Goal: Find specific page/section: Find specific page/section

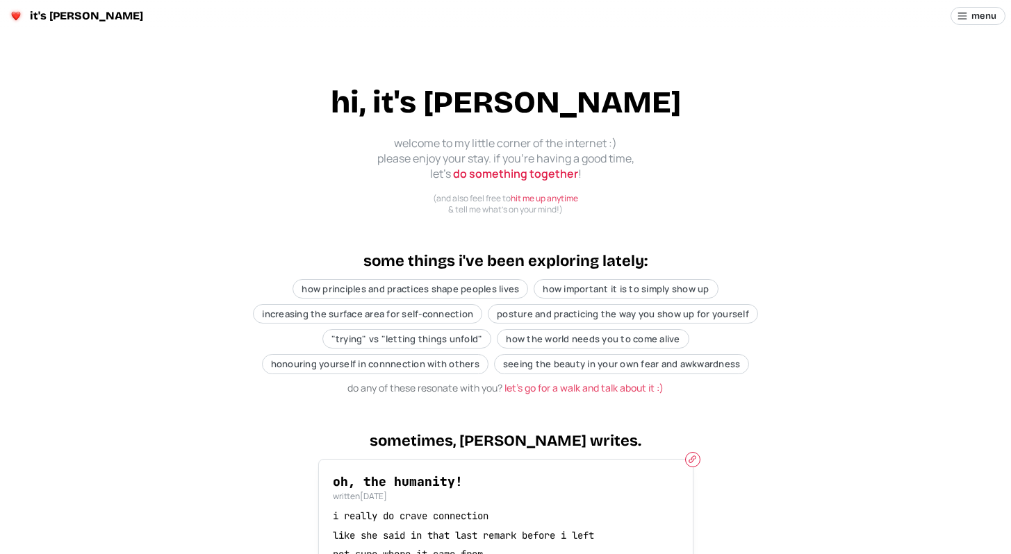
scroll to position [31, 0]
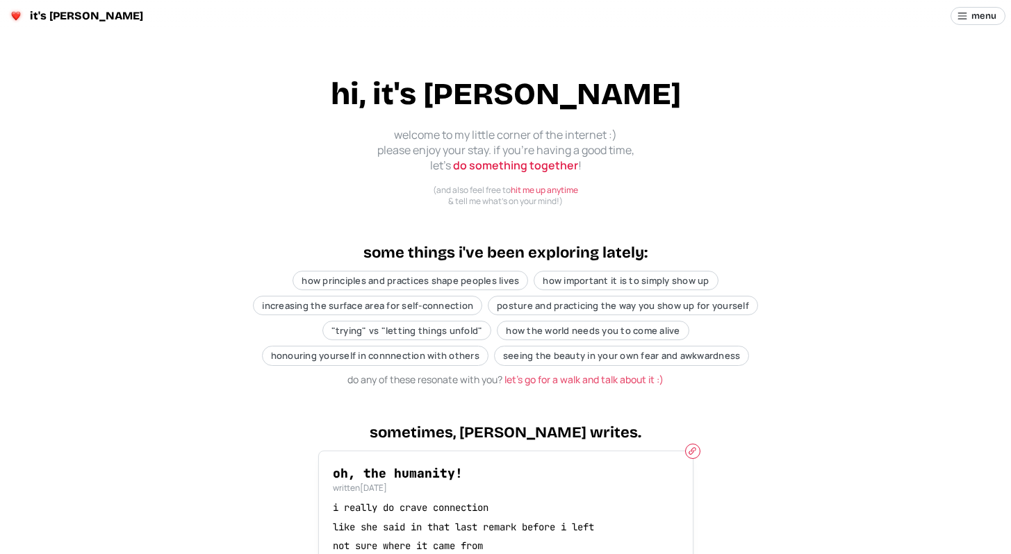
click at [487, 155] on p "welcome to my little corner of the internet :) please enjoy your stay. if you'r…" at bounding box center [506, 150] width 278 height 47
click at [500, 164] on link "do something together" at bounding box center [515, 165] width 125 height 15
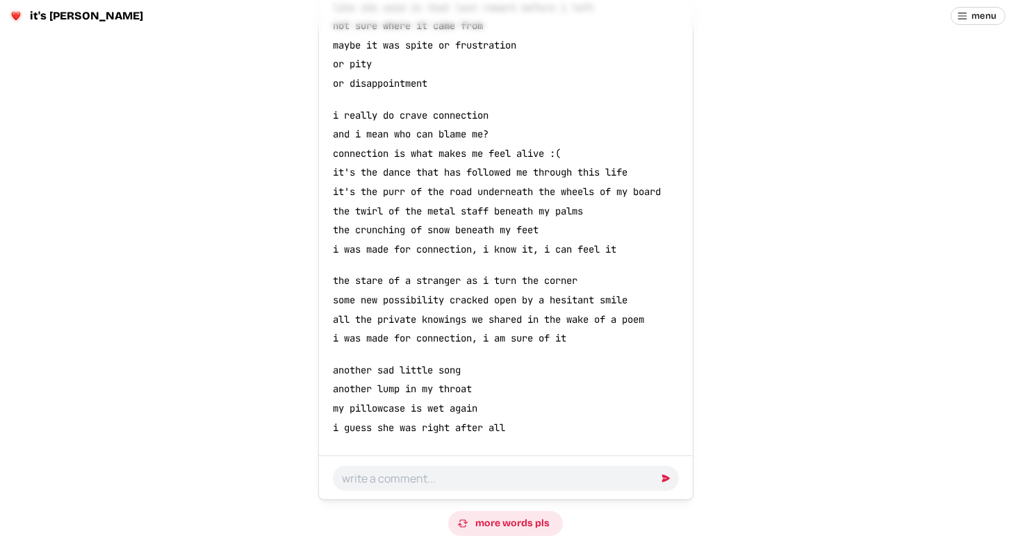
scroll to position [743, 0]
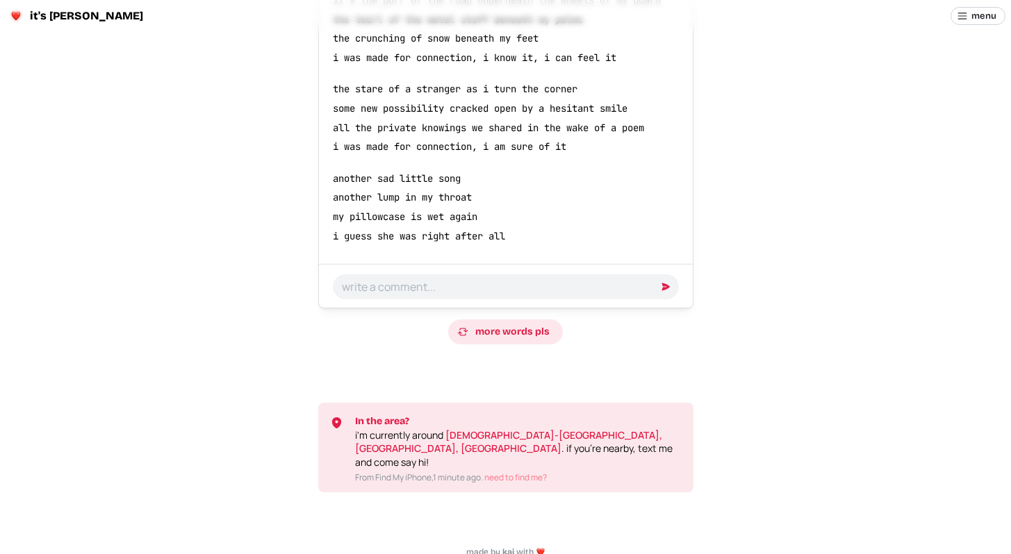
click at [484, 452] on p "i'm currently around [DEMOGRAPHIC_DATA]-[GEOGRAPHIC_DATA], [GEOGRAPHIC_DATA], […" at bounding box center [518, 449] width 327 height 41
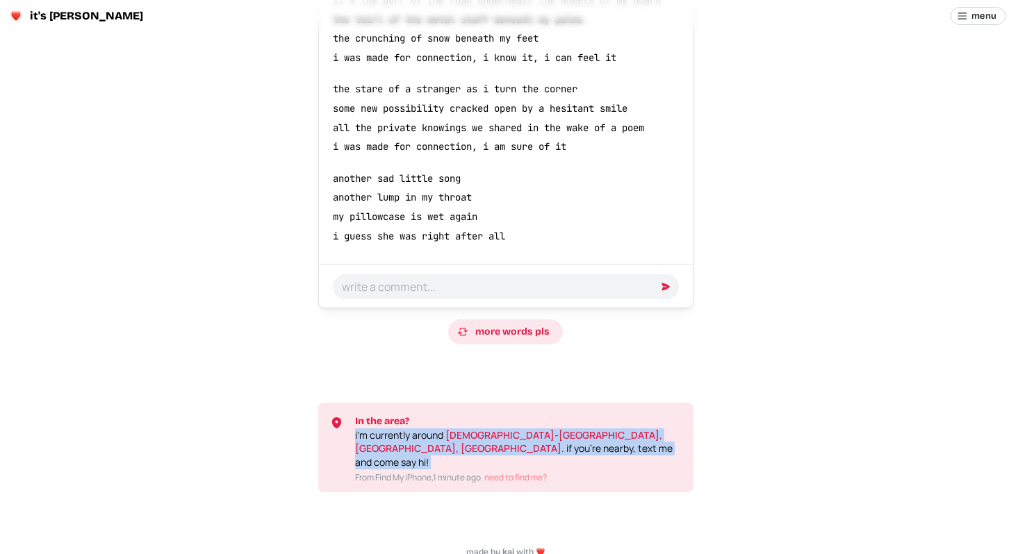
click at [502, 454] on p "i'm currently around [DEMOGRAPHIC_DATA]-[GEOGRAPHIC_DATA], [GEOGRAPHIC_DATA], […" at bounding box center [518, 449] width 327 height 41
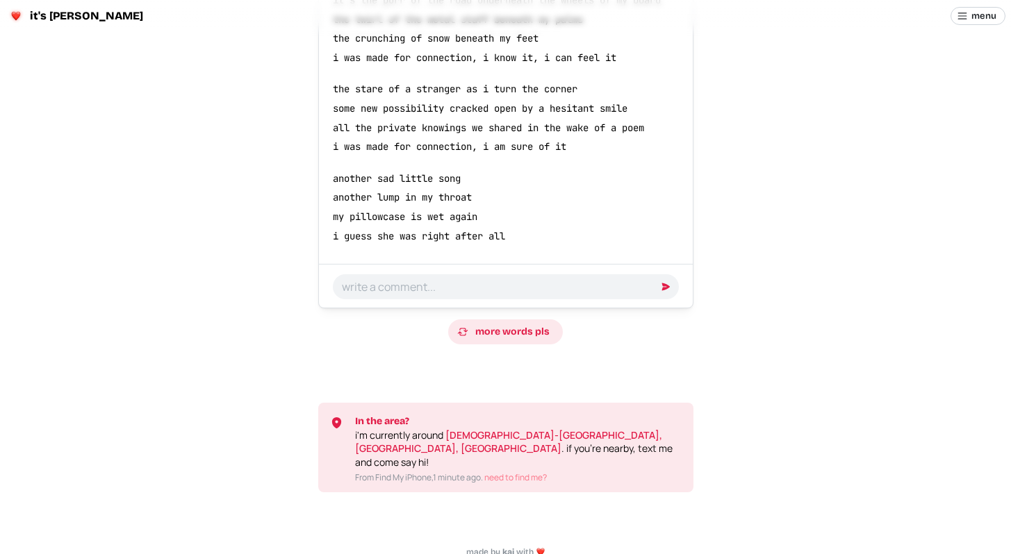
click at [431, 472] on p "From Find My iPhone, 1 minute ago . need to find me?" at bounding box center [518, 478] width 327 height 12
click at [524, 338] on span "more words pls" at bounding box center [512, 332] width 74 height 24
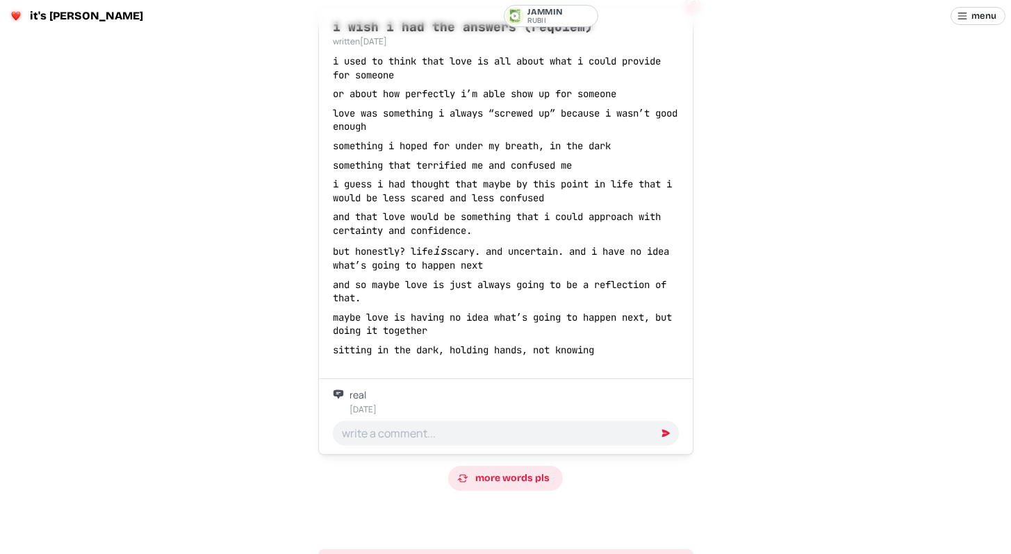
scroll to position [503, 0]
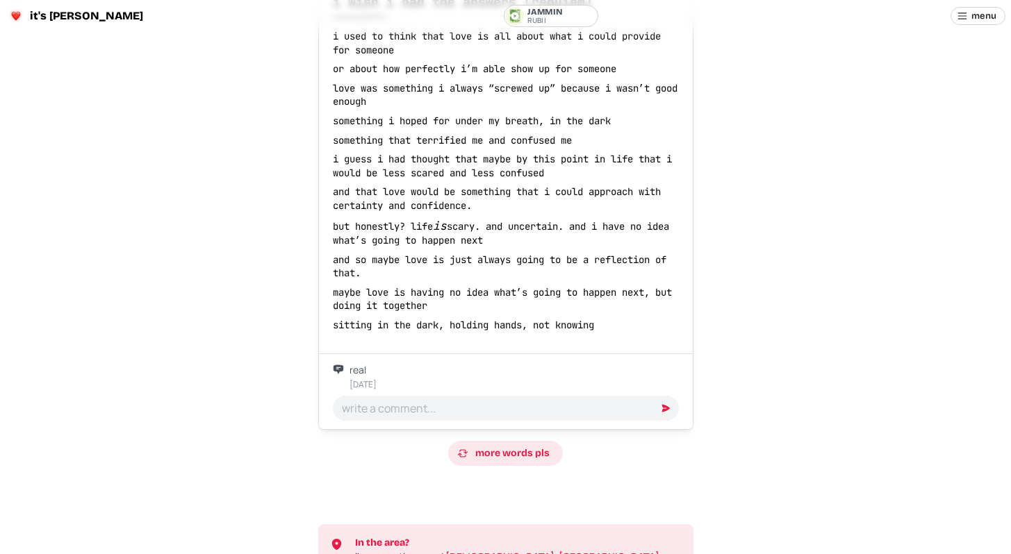
click at [509, 449] on span "more words pls" at bounding box center [512, 454] width 74 height 24
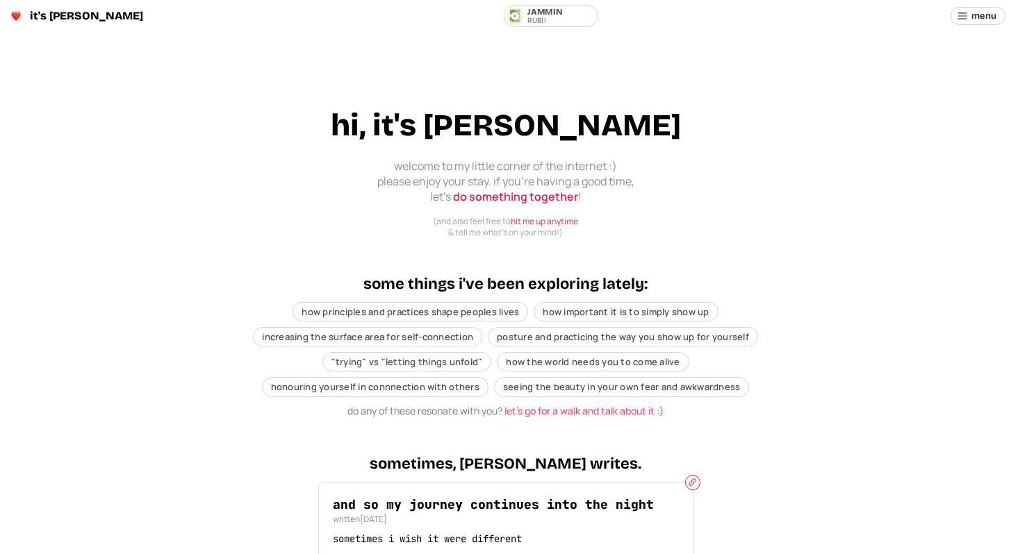
click at [993, 19] on span "menu" at bounding box center [983, 16] width 25 height 17
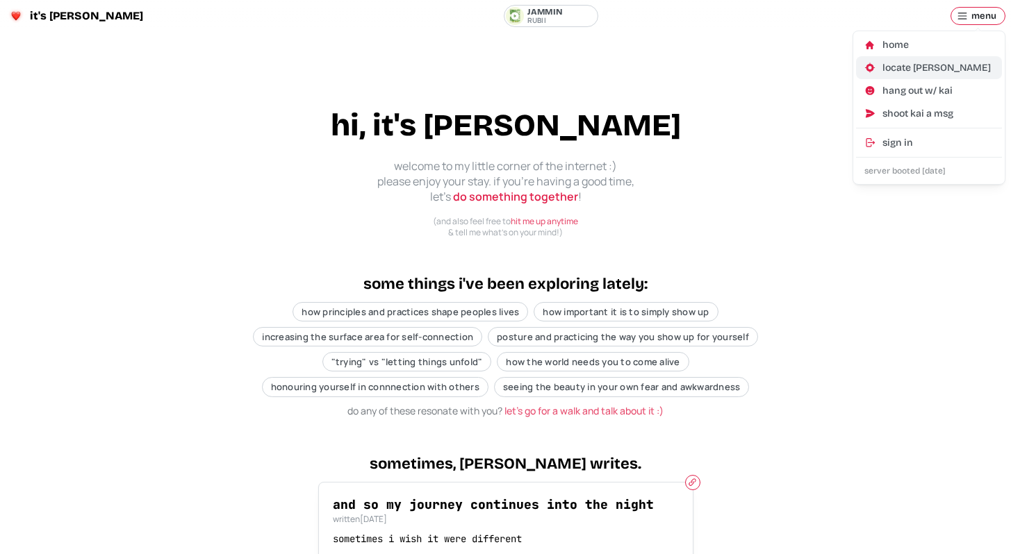
click at [942, 62] on div "locate [PERSON_NAME]" at bounding box center [937, 68] width 111 height 14
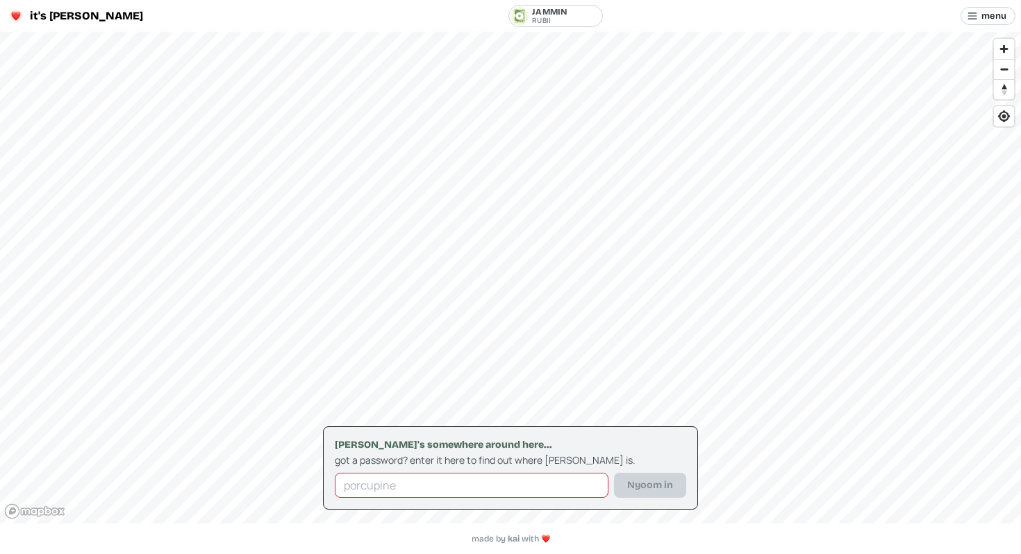
click at [541, 481] on input at bounding box center [472, 485] width 274 height 25
type input "adfa"
click at [614, 473] on button "Nyoom in" at bounding box center [650, 485] width 72 height 25
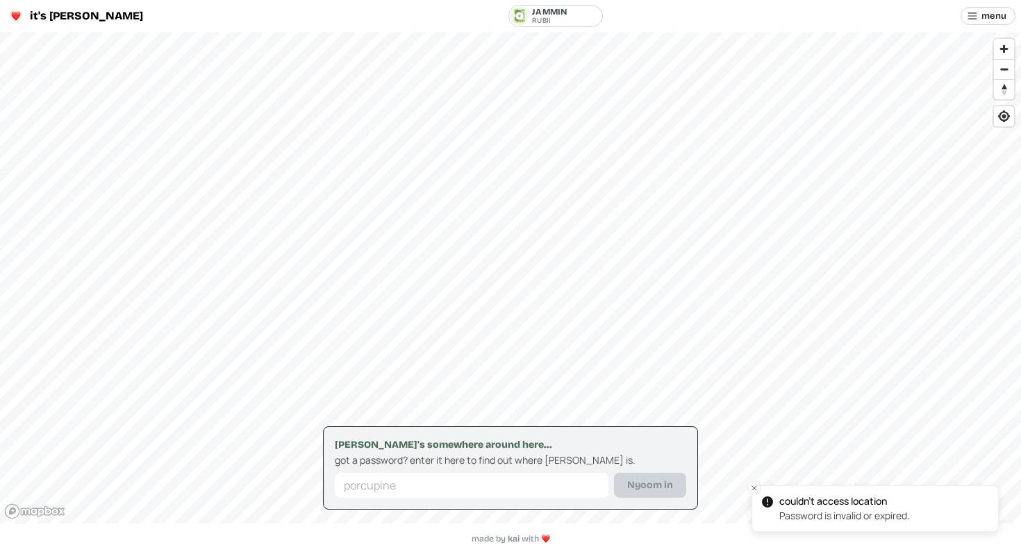
click at [991, 28] on main "[PERSON_NAME]'s somewhere around here... got a password? enter it here to find …" at bounding box center [510, 262] width 1021 height 524
click at [993, 19] on span "menu" at bounding box center [994, 16] width 25 height 17
click at [967, 85] on div "hang out w/ kai" at bounding box center [948, 91] width 111 height 14
click at [913, 116] on div "shoot kai a msg" at bounding box center [948, 114] width 111 height 14
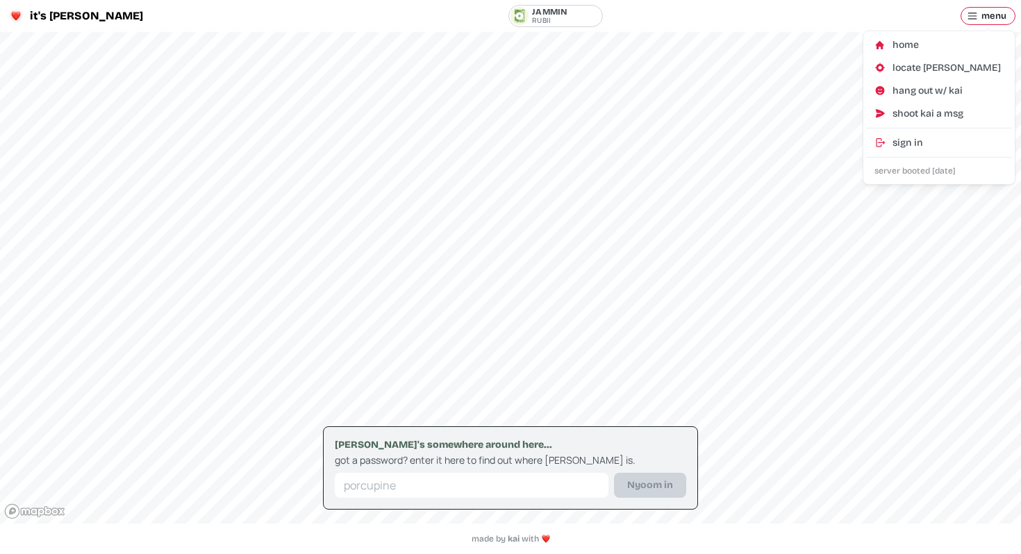
click at [983, 17] on span "menu" at bounding box center [994, 16] width 25 height 17
click at [927, 143] on div "sign in" at bounding box center [948, 143] width 111 height 14
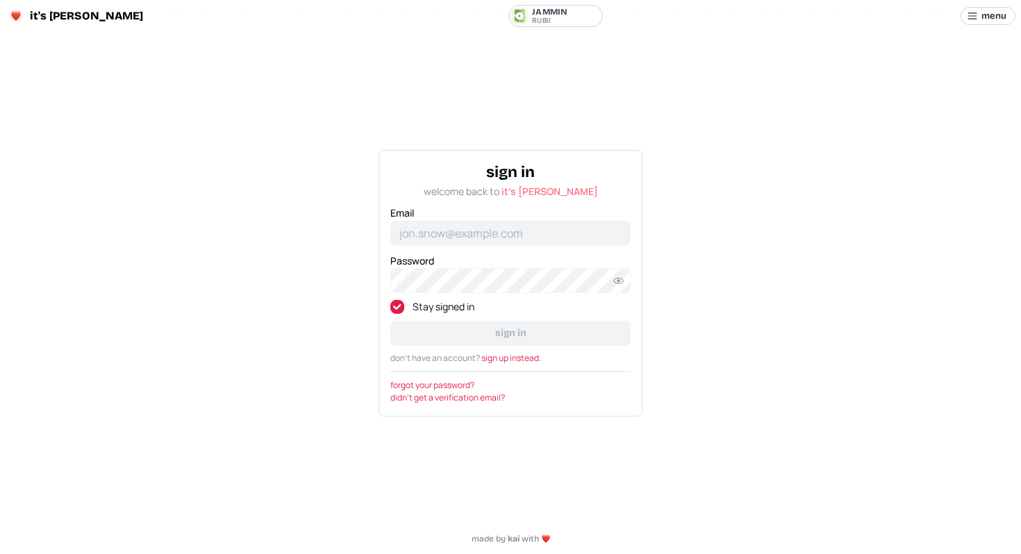
click at [600, 220] on div "Email" at bounding box center [510, 225] width 240 height 40
click at [417, 306] on label "Stay signed in" at bounding box center [439, 307] width 70 height 14
click at [404, 306] on input "Stay signed in" at bounding box center [397, 307] width 14 height 14
checkbox input "false"
click at [551, 195] on link "it's [PERSON_NAME]" at bounding box center [550, 191] width 97 height 13
